Goal: Communication & Community: Answer question/provide support

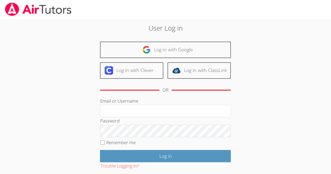
click at [173, 40] on div "User Log in Log in with Google Log in with Clever Log in with ClassLink OR Emai…" at bounding box center [165, 109] width 179 height 173
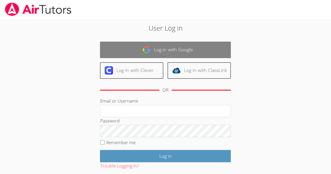
click at [173, 44] on link "Log in with Google" at bounding box center [165, 50] width 131 height 16
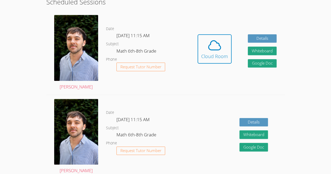
scroll to position [143, 0]
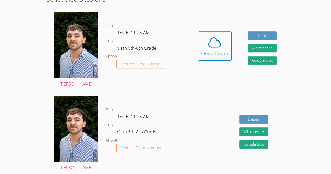
click at [213, 69] on div "Hidden Cloud Room" at bounding box center [215, 49] width 34 height 37
click at [211, 65] on link "Cloud Room" at bounding box center [215, 47] width 34 height 33
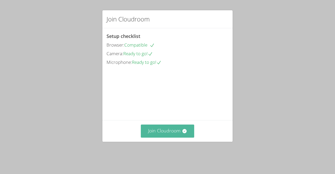
click at [162, 137] on button "Join Cloudroom" at bounding box center [168, 131] width 54 height 13
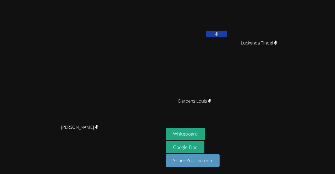
click at [162, 98] on div "[PERSON_NAME]" at bounding box center [81, 77] width 159 height 90
click at [204, 128] on aside "[PERSON_NAME] Luckenda [PERSON_NAME] [PERSON_NAME] [PERSON_NAME] [PERSON_NAME] …" at bounding box center [229, 87] width 131 height 174
click at [205, 135] on button "Whiteboard" at bounding box center [186, 134] width 40 height 12
drag, startPoint x: 185, startPoint y: 39, endPoint x: 169, endPoint y: 38, distance: 16.0
click at [121, 38] on video at bounding box center [82, 77] width 79 height 90
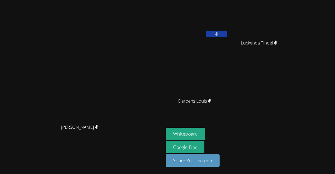
click at [227, 36] on button at bounding box center [216, 34] width 21 height 7
click at [227, 33] on button at bounding box center [216, 34] width 21 height 7
click at [211, 101] on icon at bounding box center [209, 101] width 3 height 4
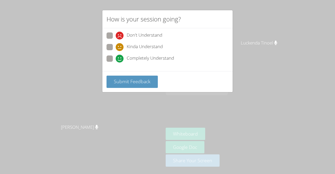
click at [116, 63] on span at bounding box center [116, 63] width 0 height 0
click at [116, 58] on input "Completely Understand" at bounding box center [118, 58] width 4 height 4
radio input "true"
click at [93, 77] on div "How is your session going? Don't Understand Kinda Understand Completely Underst…" at bounding box center [167, 87] width 335 height 174
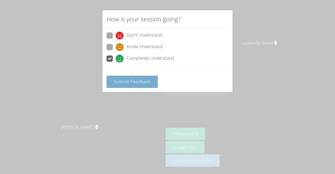
click at [115, 85] on button "Submit Feedback" at bounding box center [132, 82] width 51 height 12
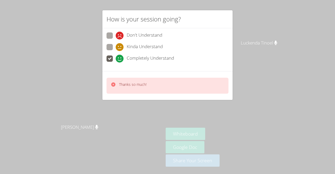
click at [91, 86] on div "How is your session going? Don't Understand Kinda Understand Completely Underst…" at bounding box center [167, 87] width 335 height 174
click at [88, 86] on div at bounding box center [88, 86] width 0 height 0
click at [91, 86] on div "How is your session going? Don't Understand Kinda Understand Completely Underst…" at bounding box center [167, 87] width 335 height 174
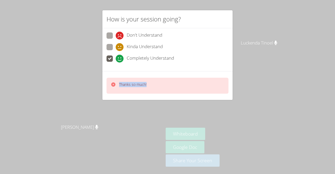
click at [91, 86] on div "How is your session going? Don't Understand Kinda Understand Completely Underst…" at bounding box center [167, 87] width 335 height 174
click at [88, 86] on div at bounding box center [88, 86] width 0 height 0
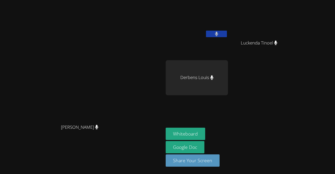
drag, startPoint x: 91, startPoint y: 86, endPoint x: 32, endPoint y: 102, distance: 61.0
click at [43, 102] on video at bounding box center [82, 77] width 79 height 90
